Goal: Information Seeking & Learning: Learn about a topic

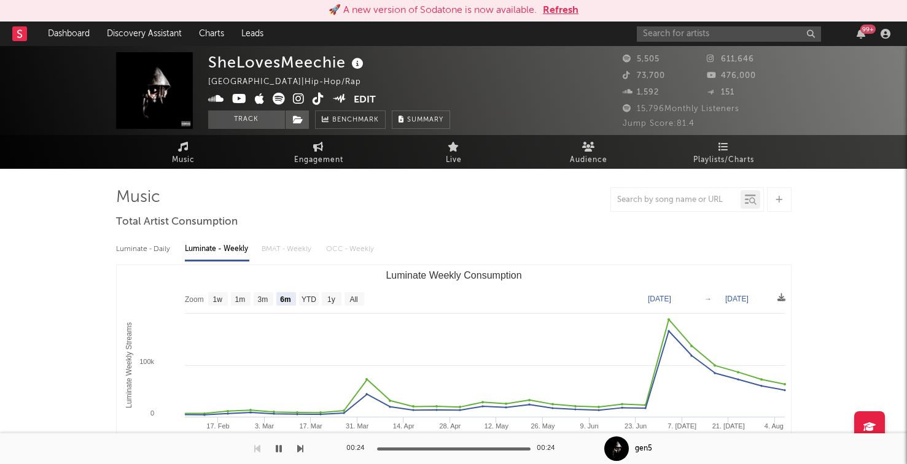
select select "6m"
click at [662, 30] on input "text" at bounding box center [729, 33] width 184 height 15
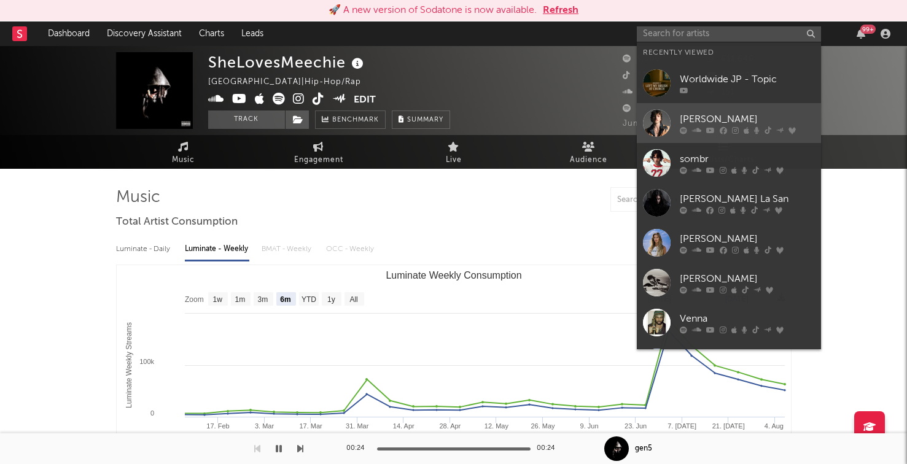
click at [706, 133] on icon at bounding box center [710, 129] width 9 height 7
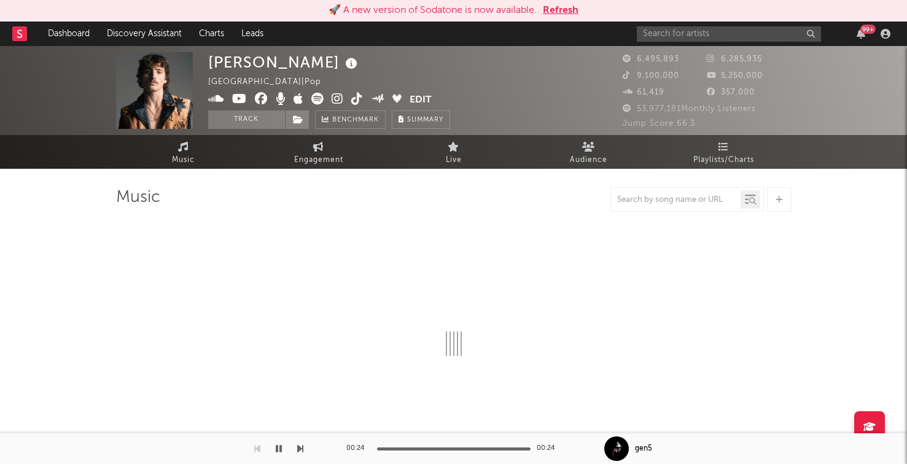
select select "6m"
